Goal: Task Accomplishment & Management: Manage account settings

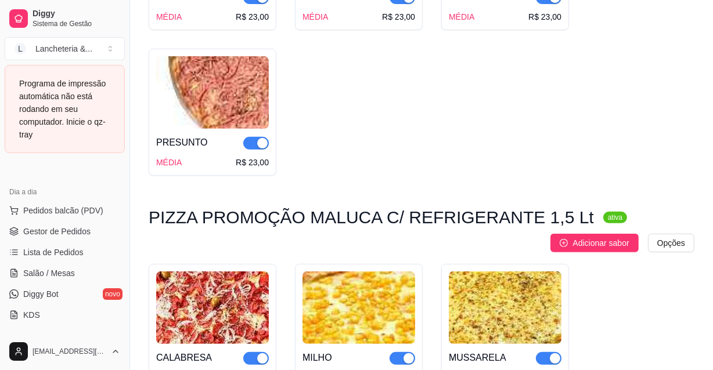
scroll to position [5577, 0]
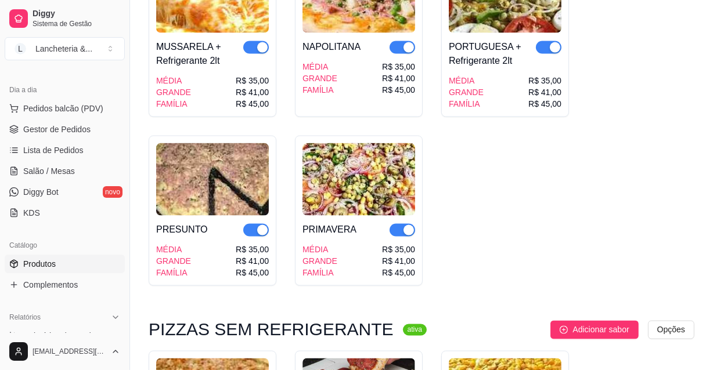
click at [358, 144] on img at bounding box center [358, 179] width 113 height 73
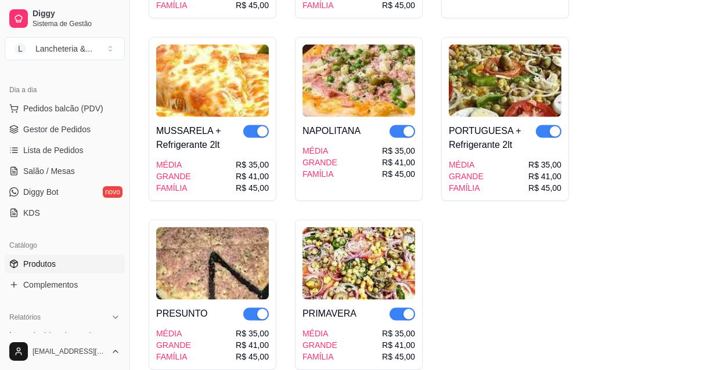
scroll to position [5471, 0]
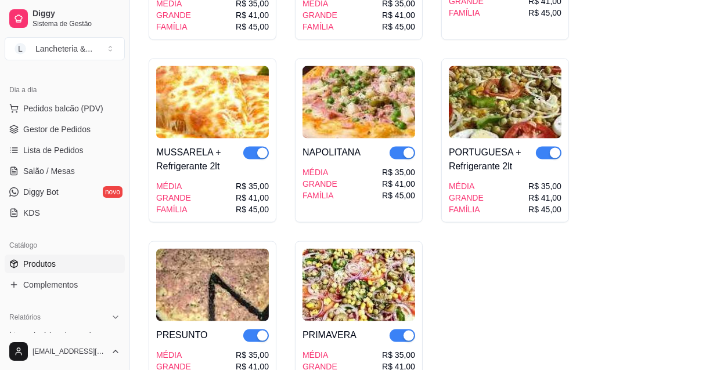
click at [404, 69] on img at bounding box center [358, 102] width 113 height 73
click at [48, 125] on span "Gestor de Pedidos" at bounding box center [56, 130] width 67 height 12
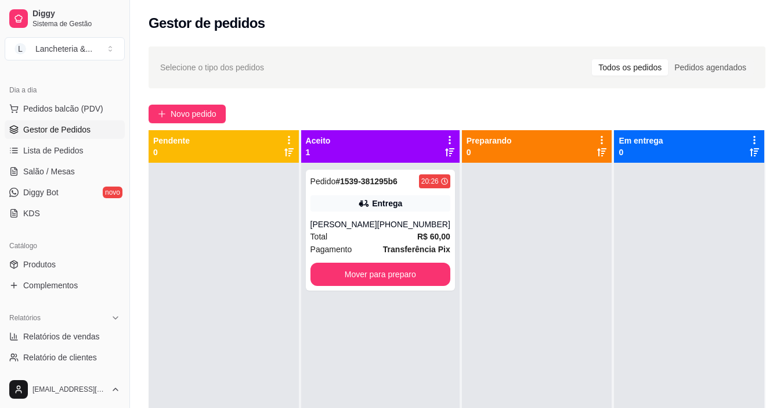
scroll to position [116, 0]
click at [353, 267] on button "Mover para preparo" at bounding box center [381, 273] width 140 height 23
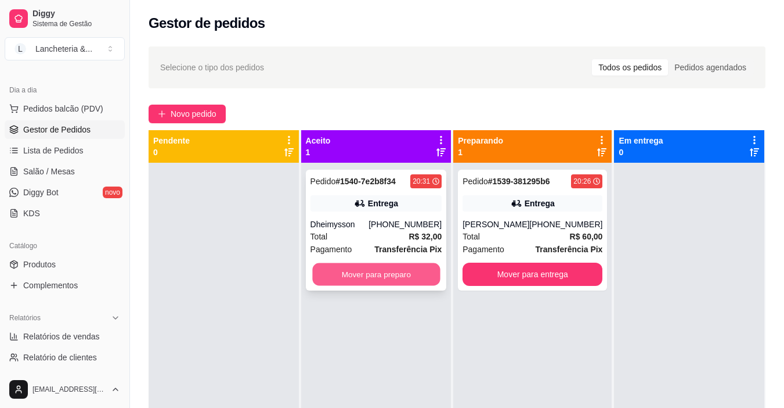
click at [352, 268] on button "Mover para preparo" at bounding box center [376, 274] width 128 height 23
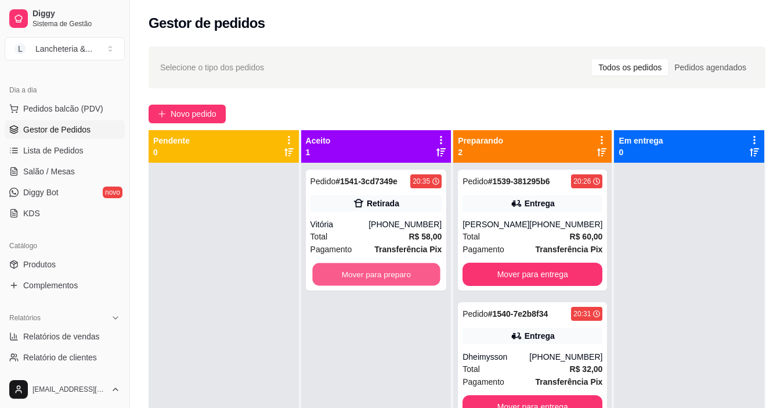
click at [352, 268] on button "Mover para preparo" at bounding box center [376, 274] width 128 height 23
